Goal: Download file/media

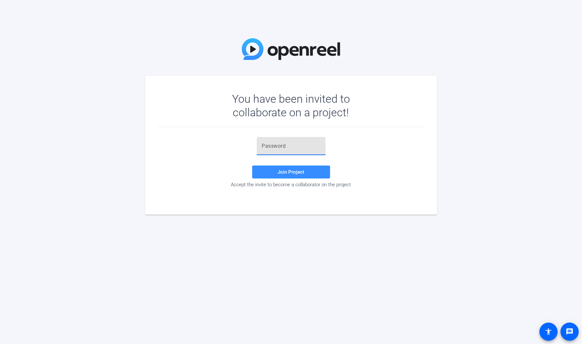
click at [278, 149] on input "text" at bounding box center [291, 146] width 58 height 8
paste input "X)08JY"
type input "X)08JY"
click at [279, 171] on span "Join Project" at bounding box center [291, 172] width 27 height 6
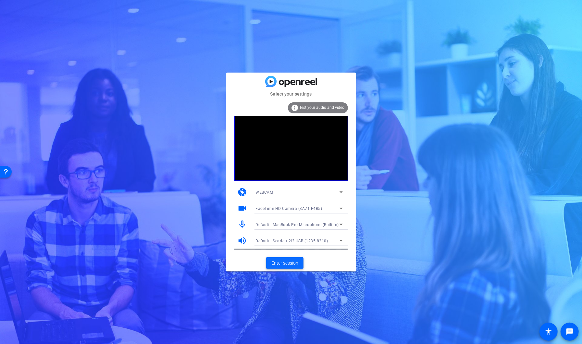
click at [293, 263] on span "Enter session" at bounding box center [284, 263] width 27 height 7
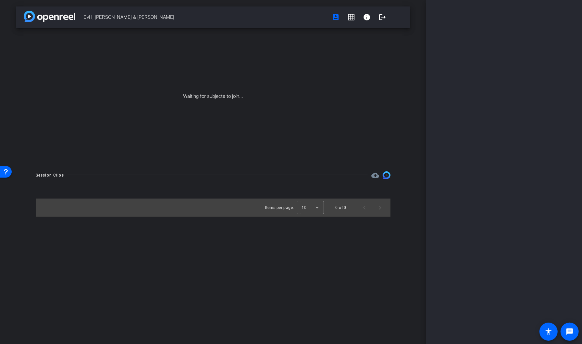
type input "DVH"
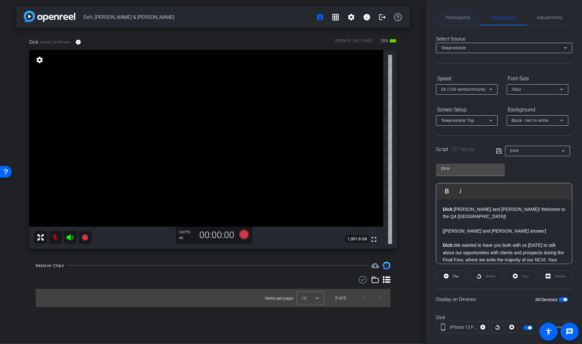
click at [453, 16] on span "Participants" at bounding box center [458, 17] width 25 height 5
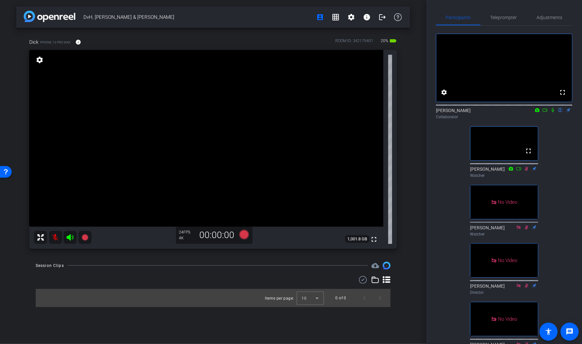
click at [553, 113] on icon at bounding box center [552, 110] width 5 height 5
click at [546, 112] on icon at bounding box center [544, 110] width 5 height 3
click at [352, 18] on mat-icon "settings" at bounding box center [351, 17] width 8 height 8
click at [279, 19] on div at bounding box center [291, 172] width 582 height 344
click at [350, 17] on mat-icon "settings" at bounding box center [351, 17] width 8 height 8
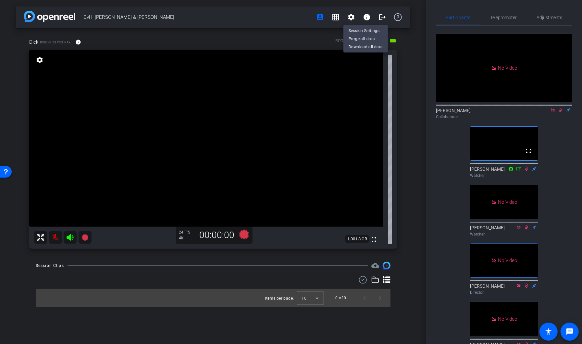
click at [266, 23] on div at bounding box center [291, 172] width 582 height 344
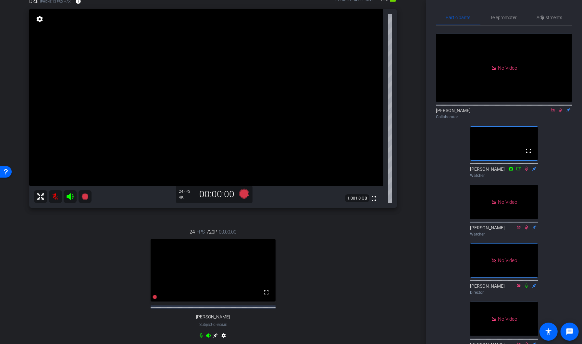
click at [561, 113] on icon at bounding box center [561, 110] width 4 height 4
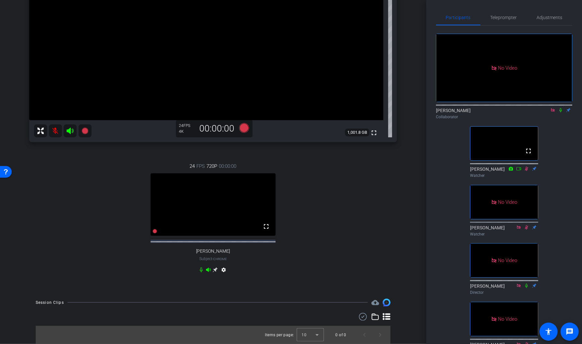
click at [561, 113] on icon at bounding box center [560, 110] width 5 height 5
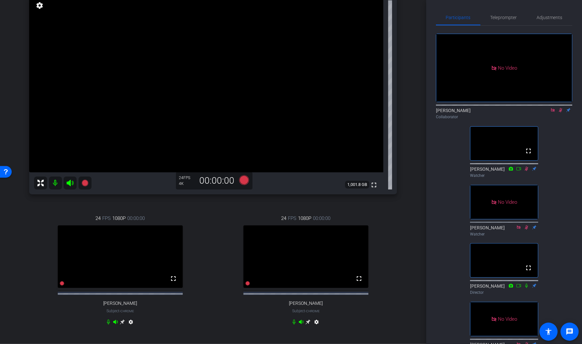
scroll to position [57, 0]
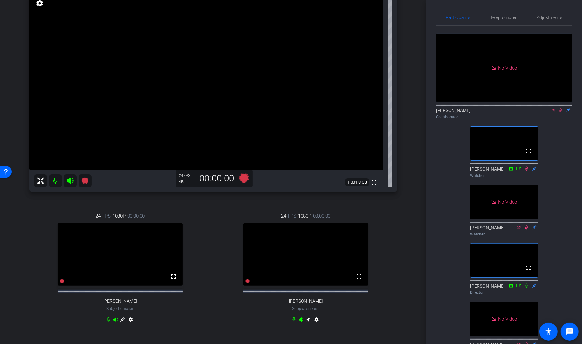
click at [560, 113] on icon at bounding box center [560, 110] width 5 height 5
click at [554, 113] on icon at bounding box center [552, 110] width 5 height 5
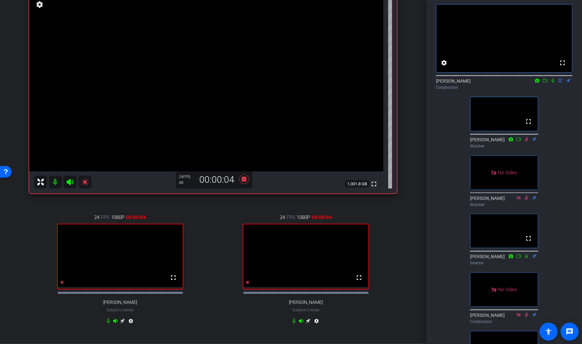
scroll to position [0, 0]
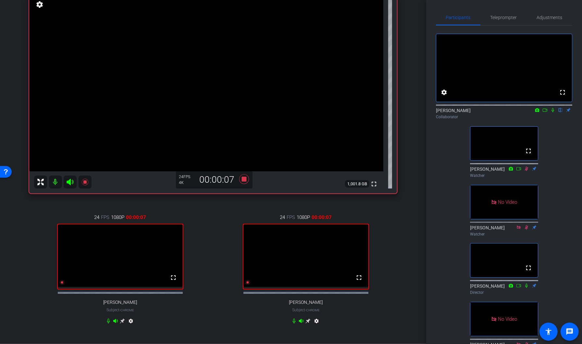
click at [553, 113] on icon at bounding box center [552, 110] width 3 height 4
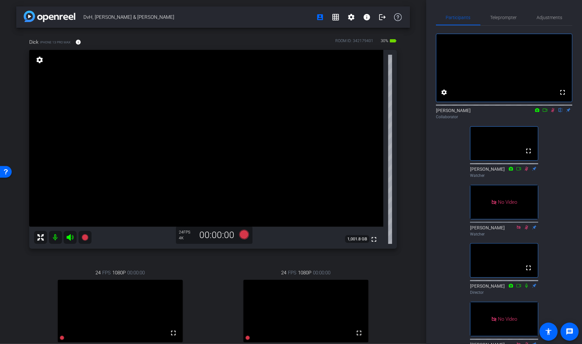
click at [553, 113] on icon at bounding box center [552, 110] width 5 height 5
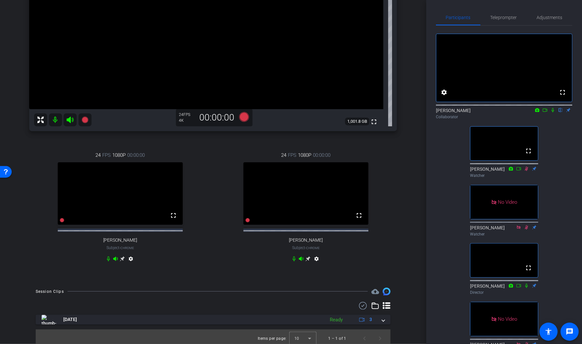
scroll to position [127, 0]
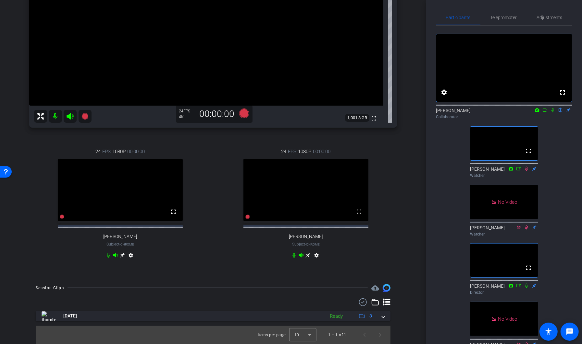
click at [554, 113] on icon at bounding box center [552, 110] width 5 height 5
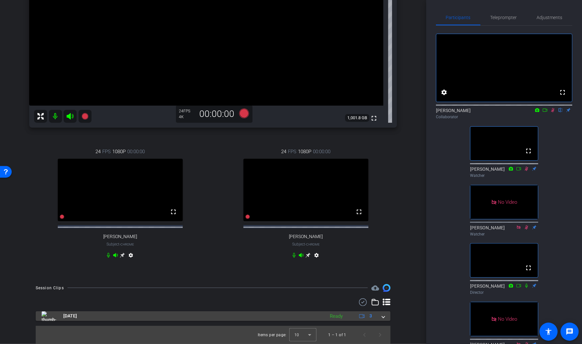
click at [382, 316] on span at bounding box center [383, 316] width 3 height 7
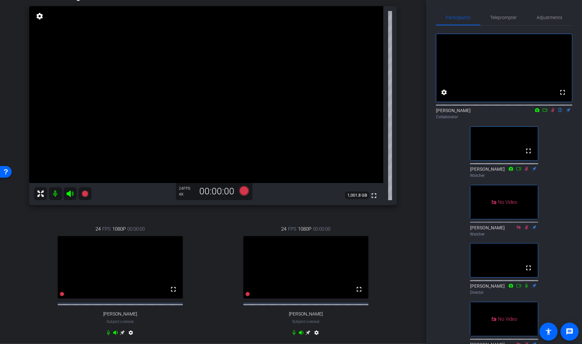
scroll to position [0, 0]
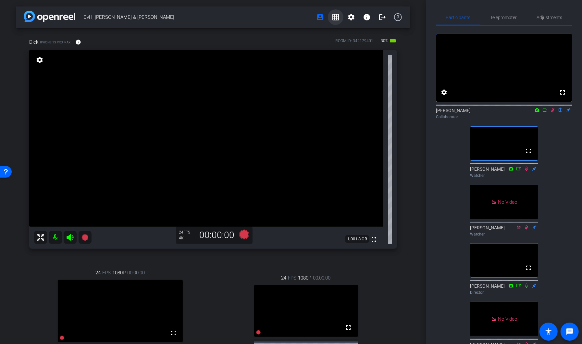
click at [336, 18] on mat-icon "grid_on" at bounding box center [336, 17] width 8 height 8
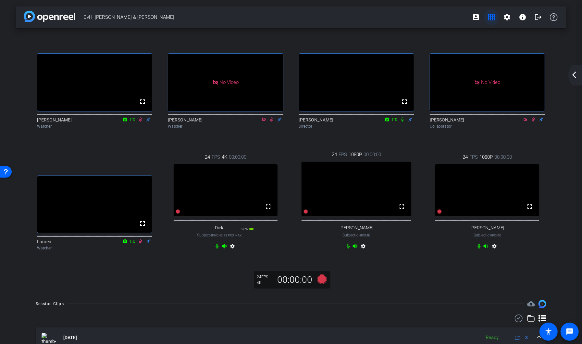
click at [490, 18] on mat-icon "grid_on" at bounding box center [491, 17] width 8 height 8
click at [474, 17] on mat-icon "account_box" at bounding box center [476, 17] width 8 height 8
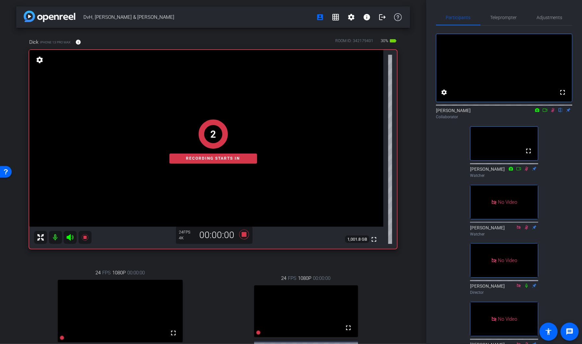
click at [545, 113] on icon at bounding box center [544, 110] width 5 height 5
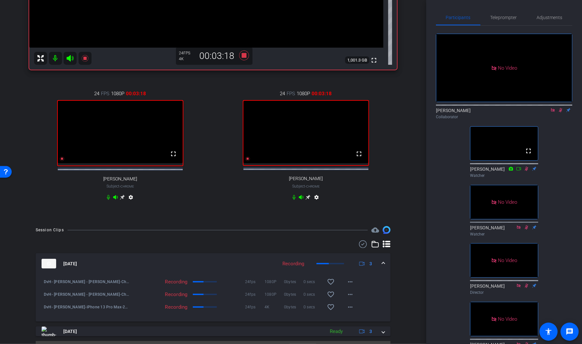
scroll to position [199, 0]
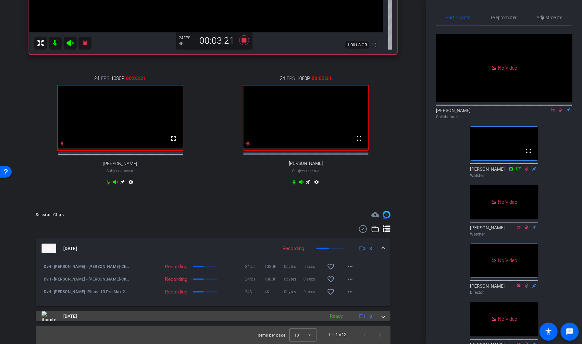
click at [383, 317] on span at bounding box center [383, 316] width 3 height 7
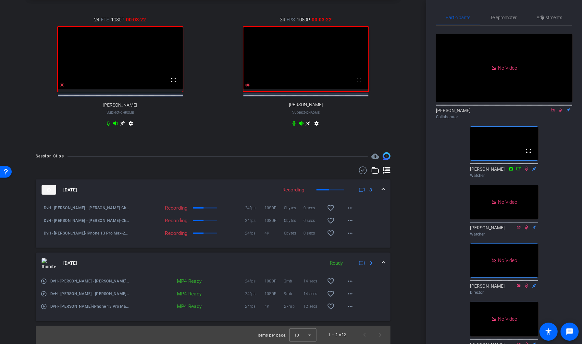
scroll to position [258, 0]
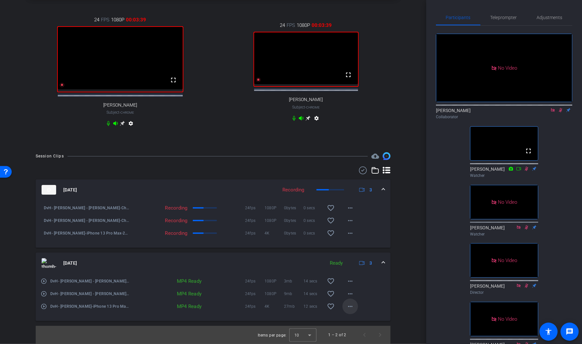
click at [349, 308] on mat-icon "more_horiz" at bounding box center [350, 307] width 8 height 8
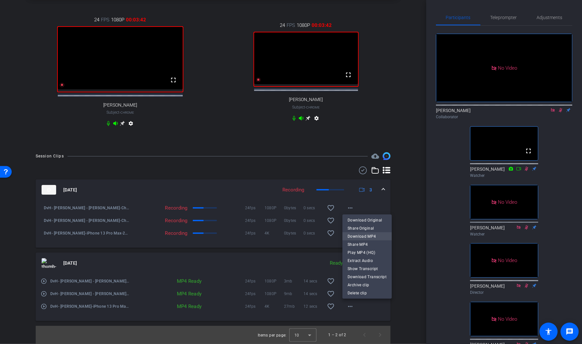
click at [373, 236] on span "Download MP4" at bounding box center [366, 237] width 39 height 8
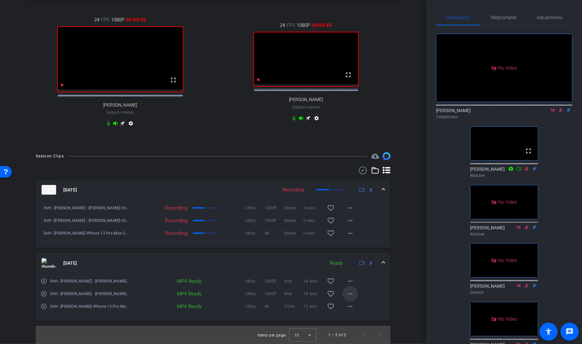
click at [353, 296] on mat-icon "more_horiz" at bounding box center [350, 294] width 8 height 8
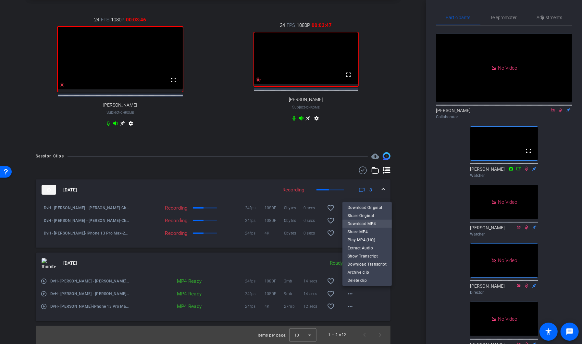
click at [372, 221] on span "Download MP4" at bounding box center [366, 224] width 39 height 8
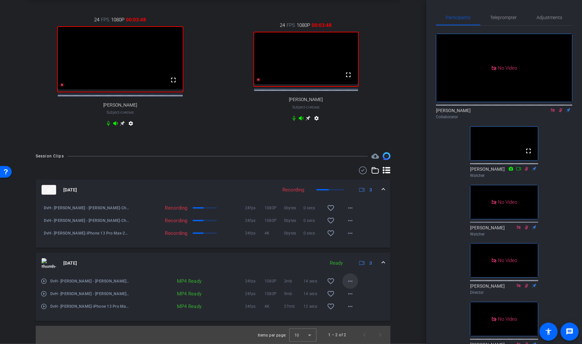
click at [353, 283] on mat-icon "more_horiz" at bounding box center [350, 282] width 8 height 8
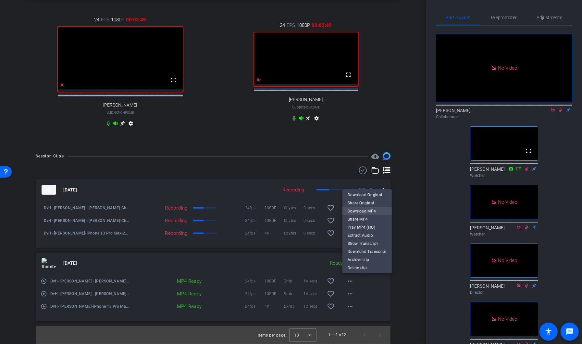
click at [373, 211] on span "Download MP4" at bounding box center [366, 211] width 39 height 8
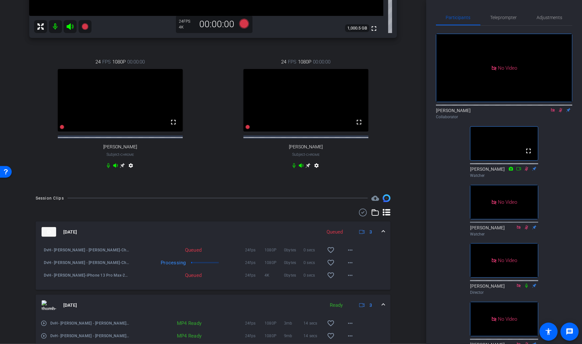
scroll to position [212, 0]
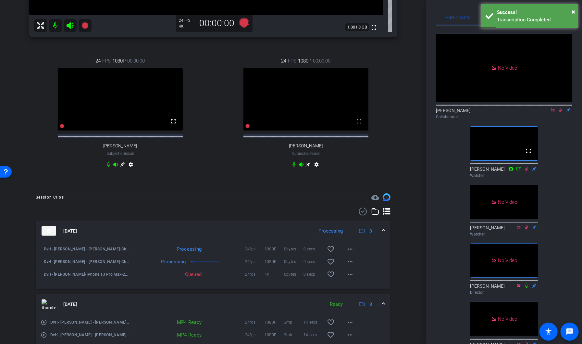
click at [561, 113] on icon at bounding box center [560, 110] width 5 height 5
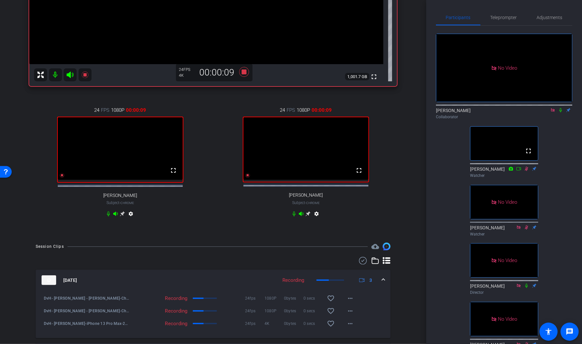
scroll to position [173, 0]
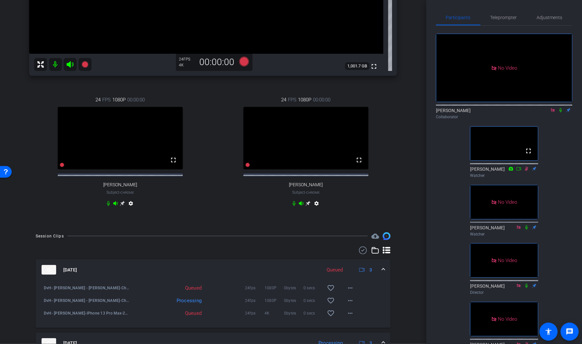
click at [561, 113] on icon at bounding box center [560, 110] width 5 height 5
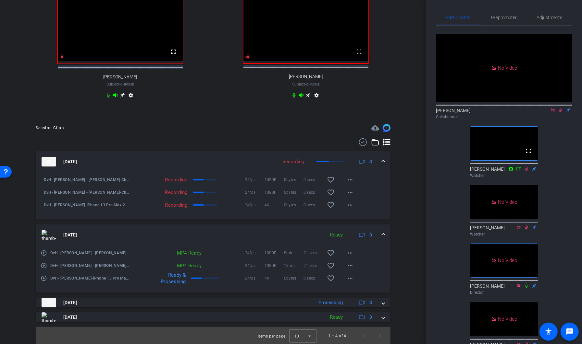
scroll to position [287, 0]
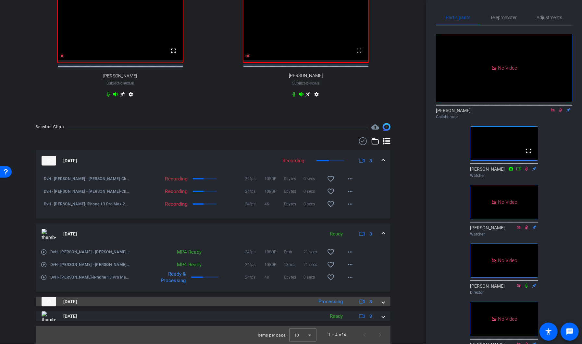
click at [383, 303] on span at bounding box center [383, 302] width 3 height 7
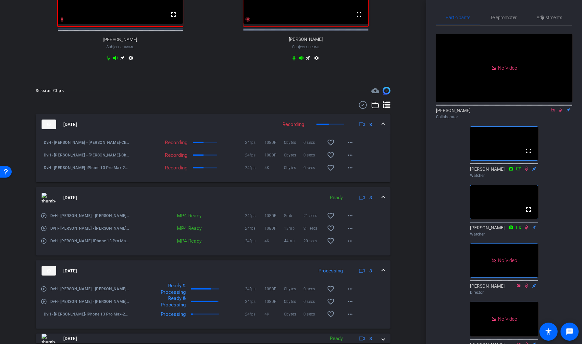
scroll to position [320, 0]
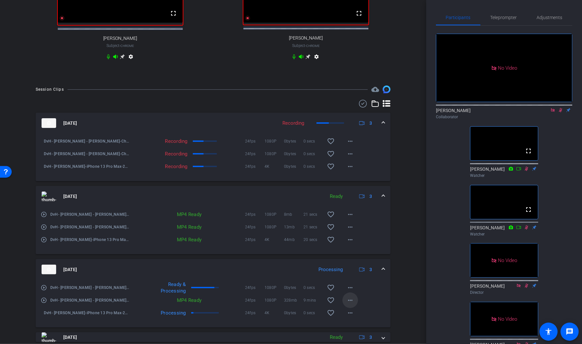
click at [352, 305] on mat-icon "more_horiz" at bounding box center [350, 301] width 8 height 8
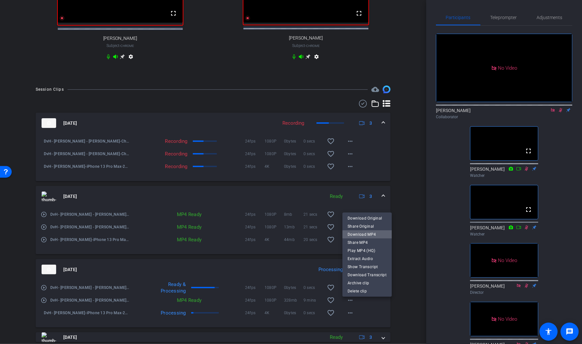
click at [382, 233] on span "Download MP4" at bounding box center [366, 235] width 39 height 8
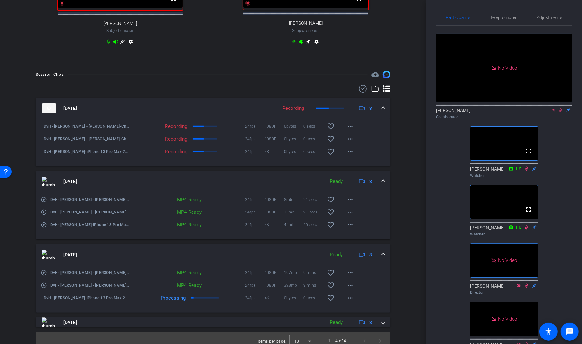
scroll to position [336, 0]
click at [349, 276] on mat-icon "more_horiz" at bounding box center [350, 272] width 8 height 8
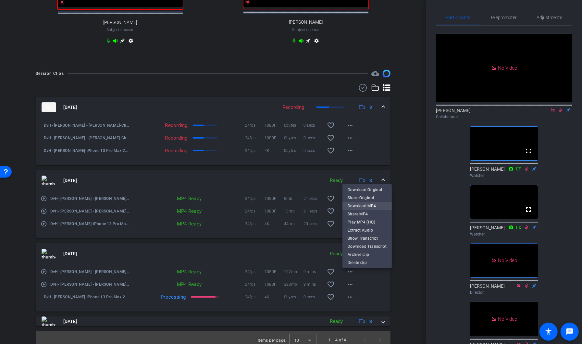
click at [370, 205] on span "Download MP4" at bounding box center [366, 206] width 39 height 8
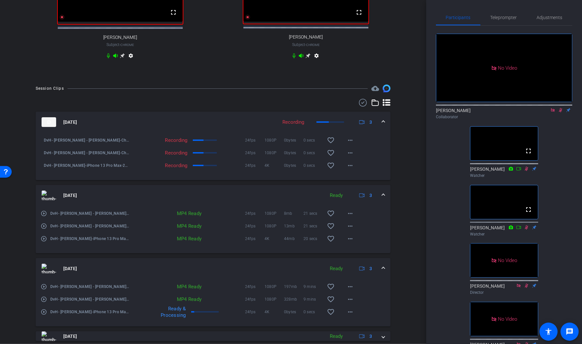
scroll to position [342, 0]
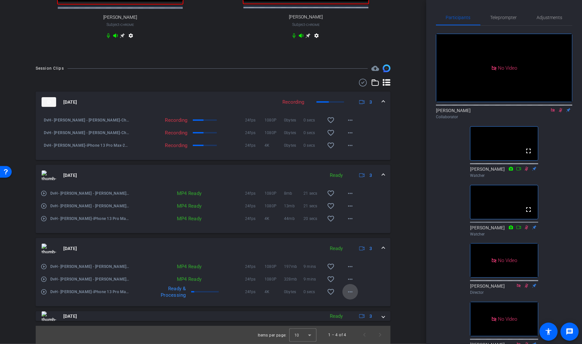
click at [350, 296] on mat-icon "more_horiz" at bounding box center [350, 292] width 8 height 8
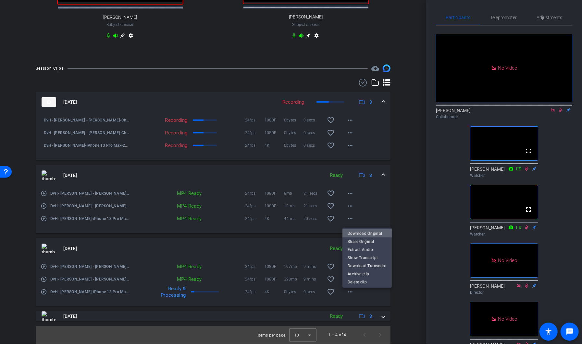
click at [374, 233] on span "Download Original" at bounding box center [366, 234] width 39 height 8
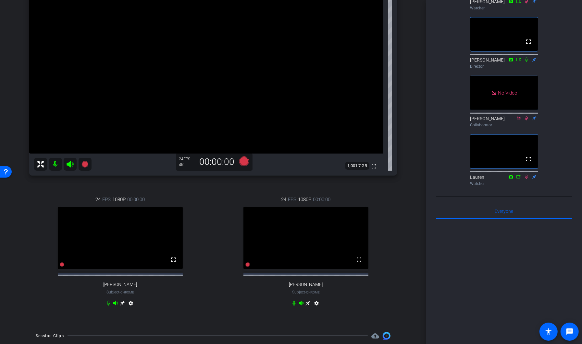
scroll to position [0, 0]
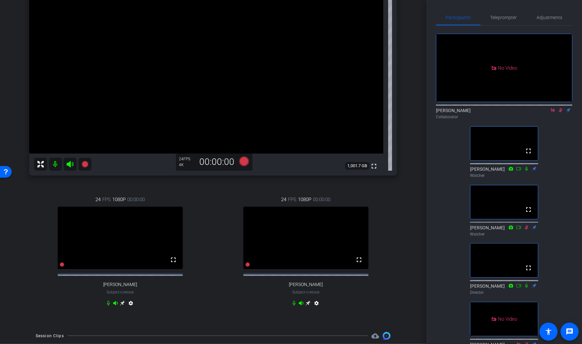
click at [560, 113] on icon at bounding box center [560, 110] width 5 height 5
click at [552, 113] on icon at bounding box center [552, 110] width 5 height 5
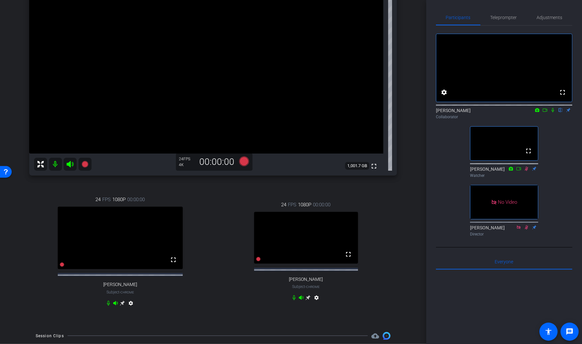
click at [545, 113] on icon at bounding box center [544, 110] width 5 height 5
click at [560, 113] on icon at bounding box center [560, 110] width 5 height 5
